Goal: Task Accomplishment & Management: Use online tool/utility

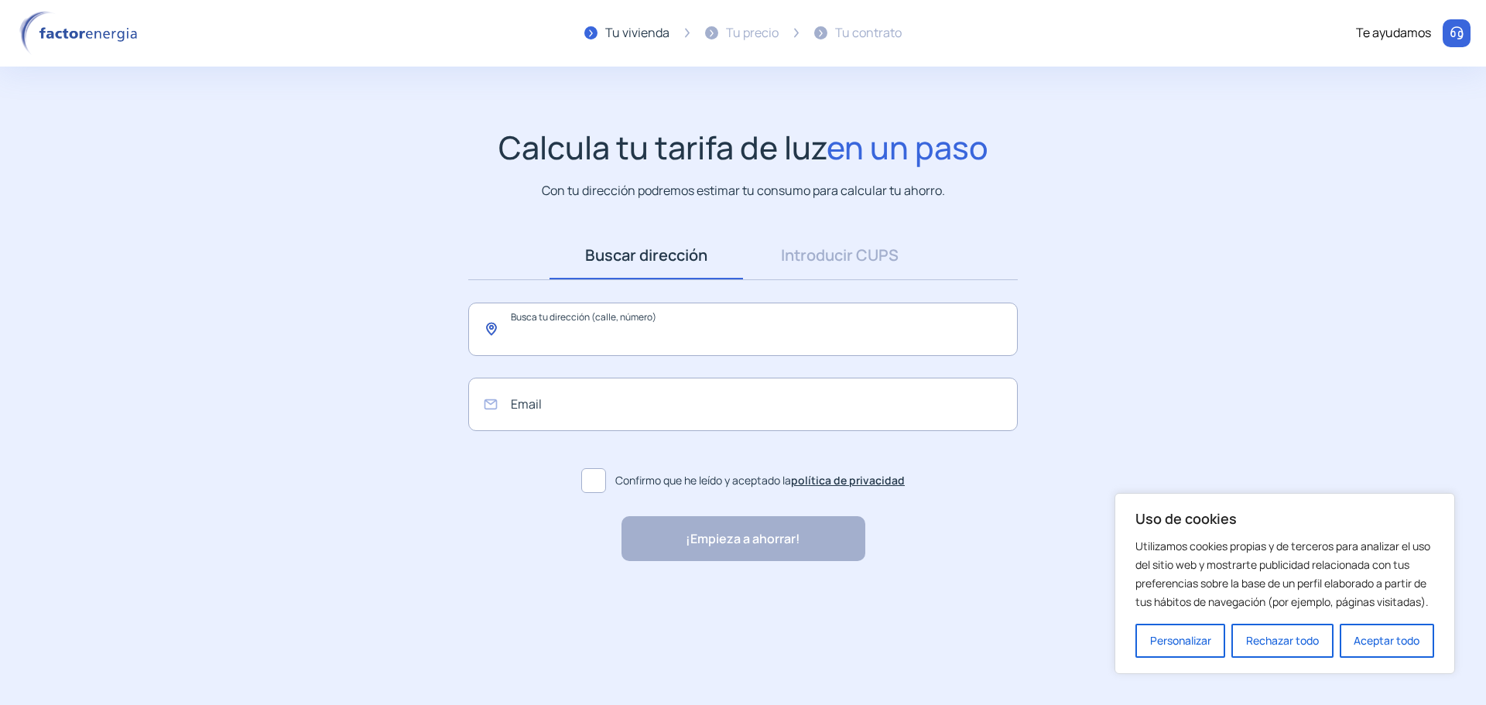
click at [563, 337] on input "text" at bounding box center [742, 329] width 549 height 53
type input "*"
click at [830, 272] on link "Introducir CUPS" at bounding box center [839, 255] width 193 height 48
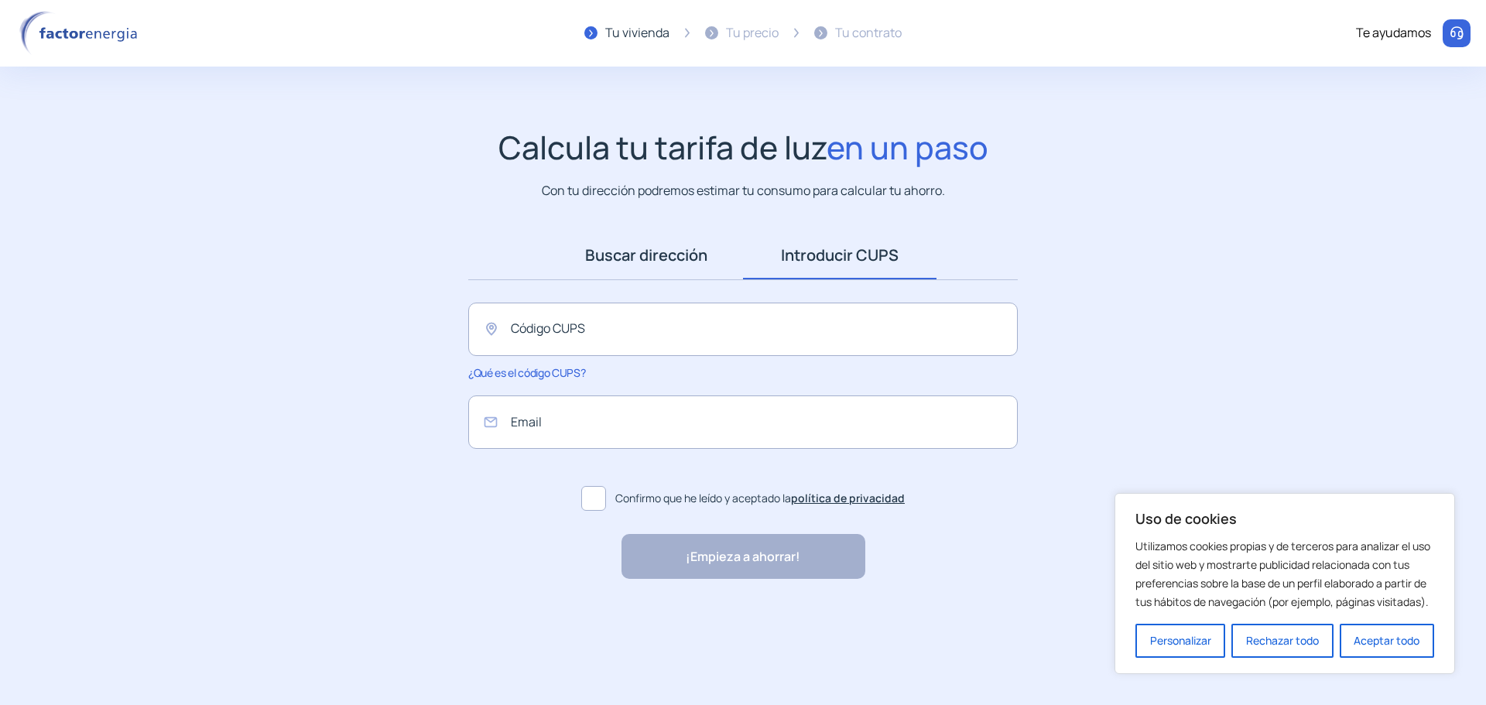
click at [662, 267] on link "Buscar dirección" at bounding box center [645, 255] width 193 height 48
